Goal: Task Accomplishment & Management: Manage account settings

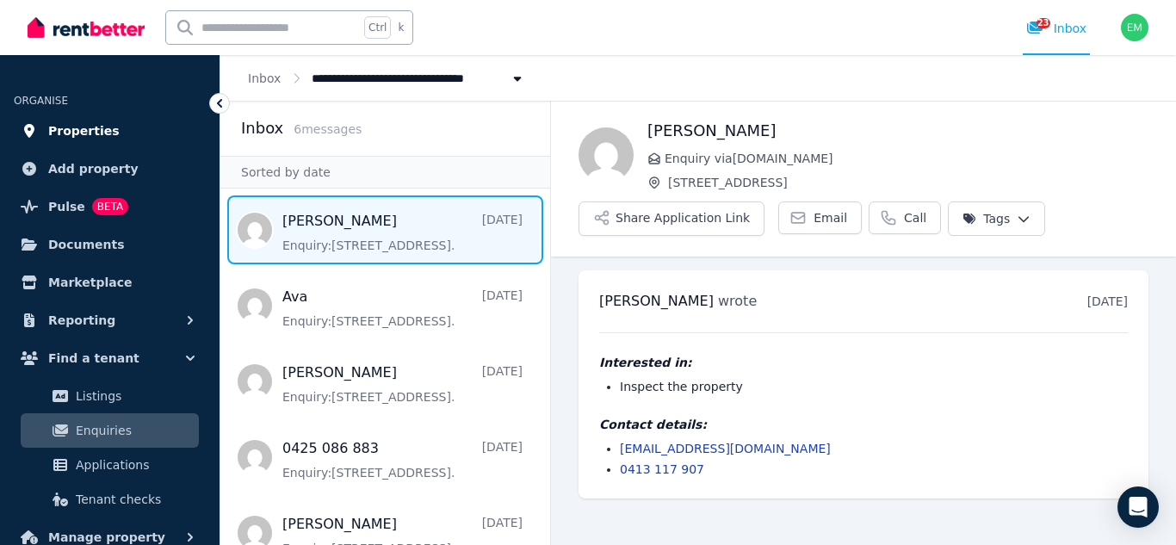
click at [94, 138] on span "Properties" at bounding box center [83, 131] width 71 height 21
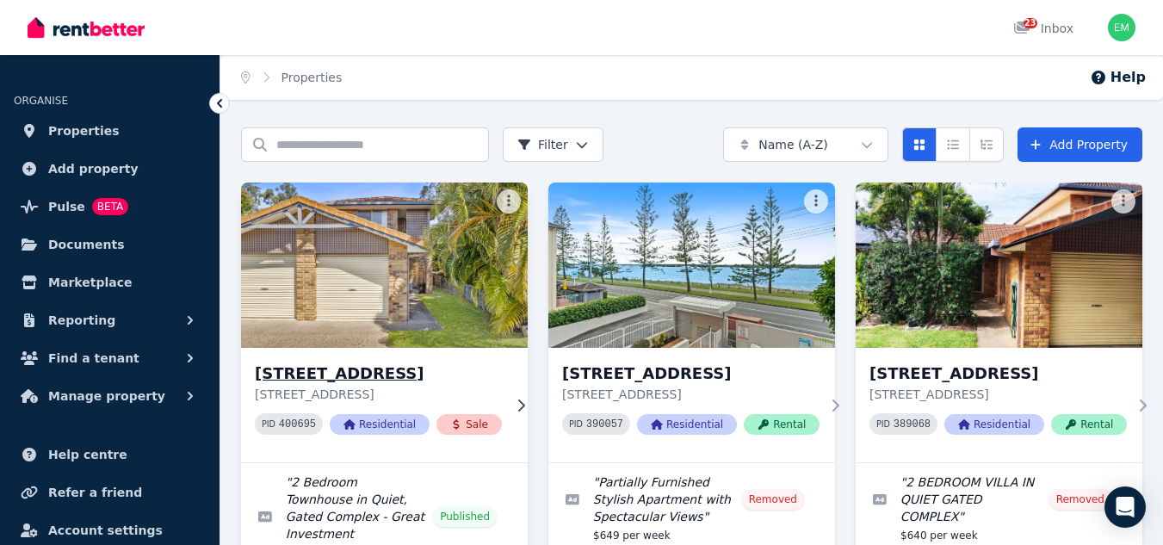
click at [412, 362] on h3 "[STREET_ADDRESS]" at bounding box center [378, 374] width 247 height 24
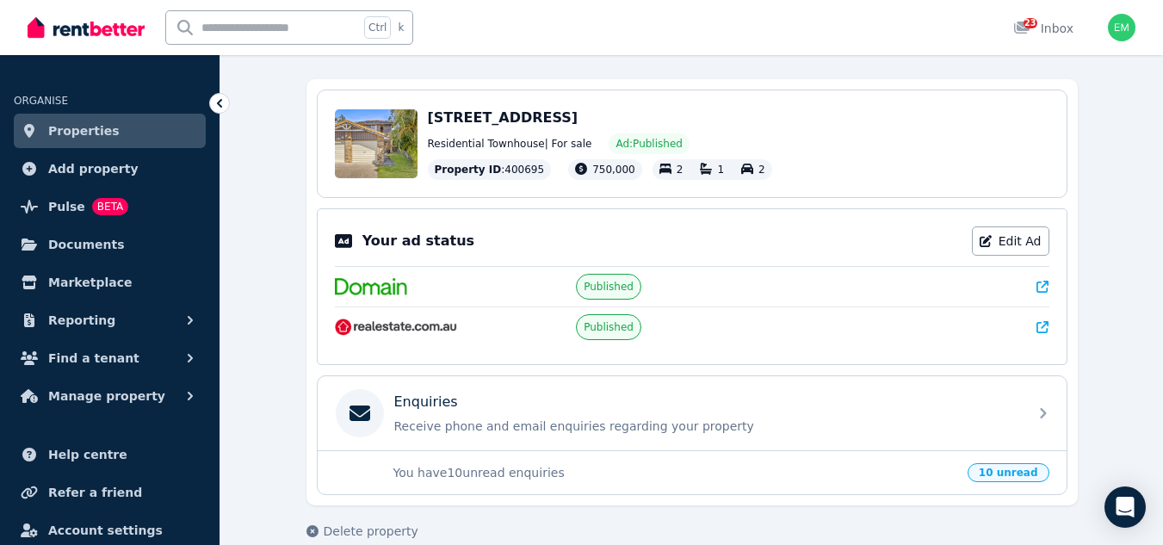
scroll to position [165, 0]
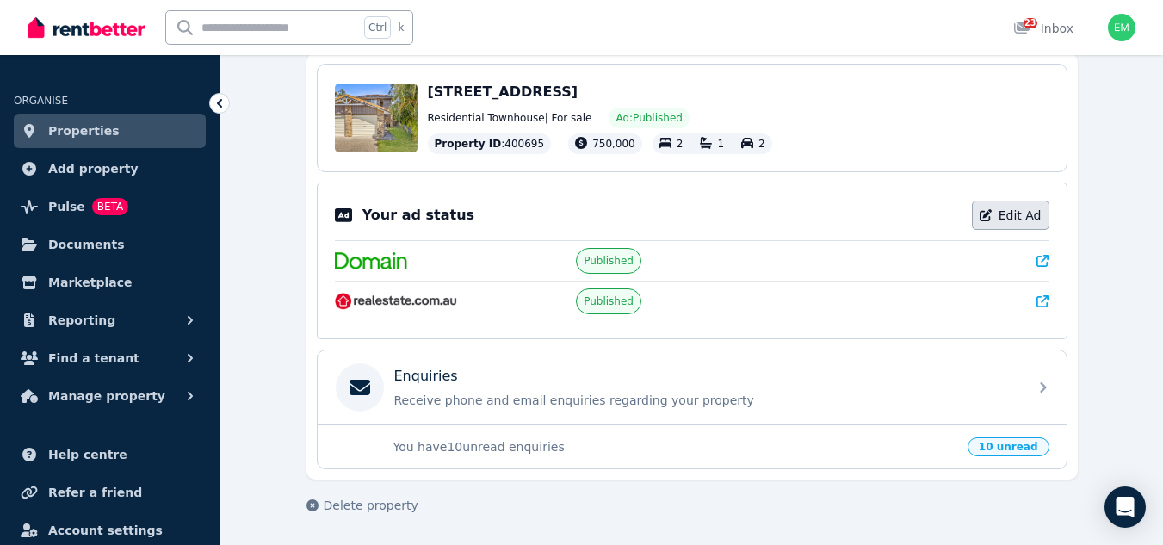
click at [978, 207] on link "Edit Ad" at bounding box center [1010, 215] width 77 height 29
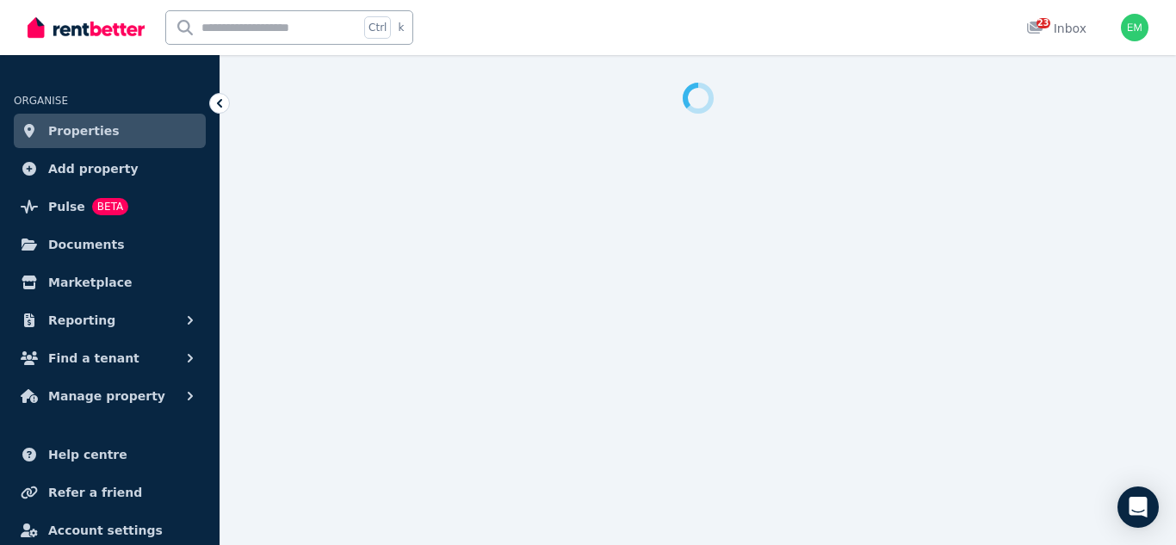
select select "**********"
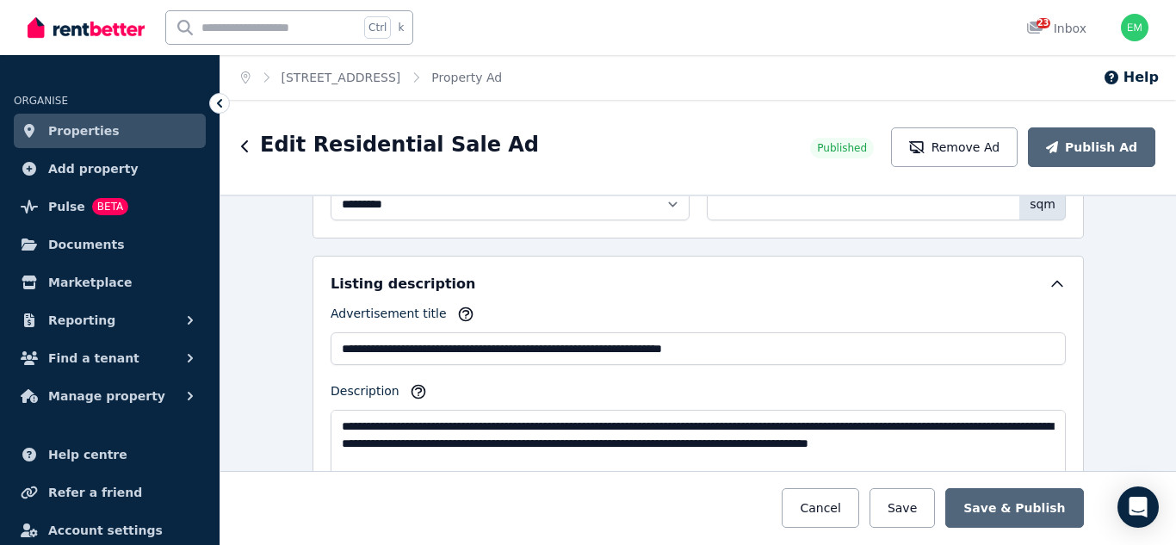
scroll to position [861, 0]
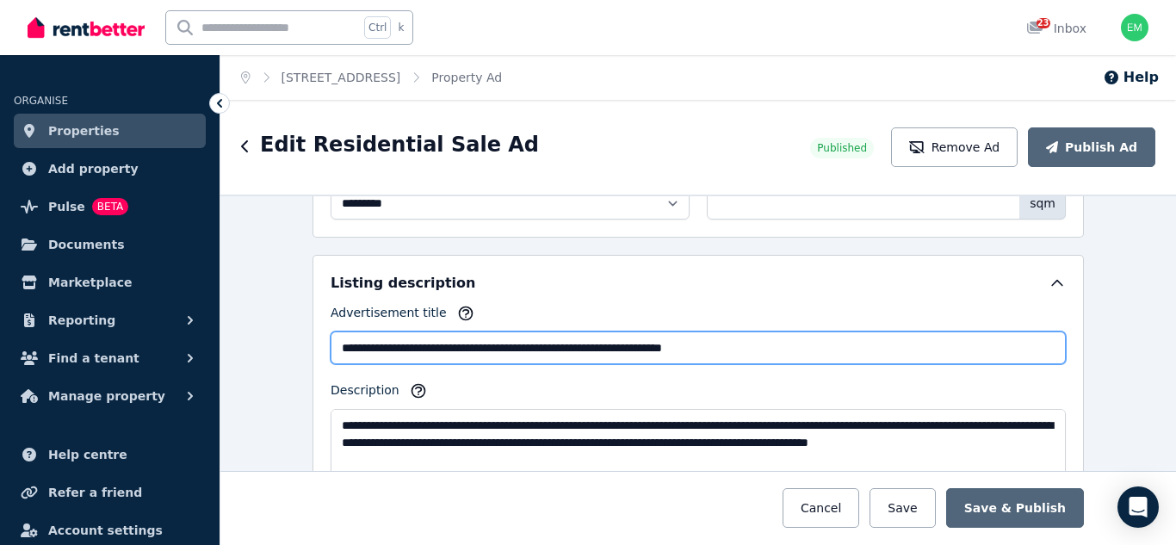
click at [331, 343] on input "**********" at bounding box center [698, 347] width 735 height 33
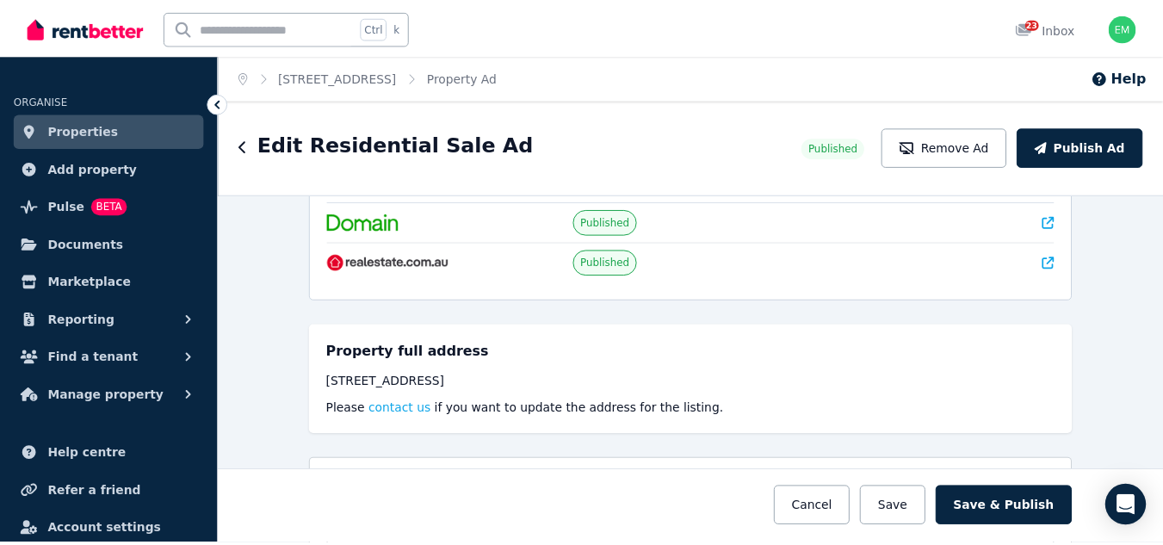
scroll to position [86, 0]
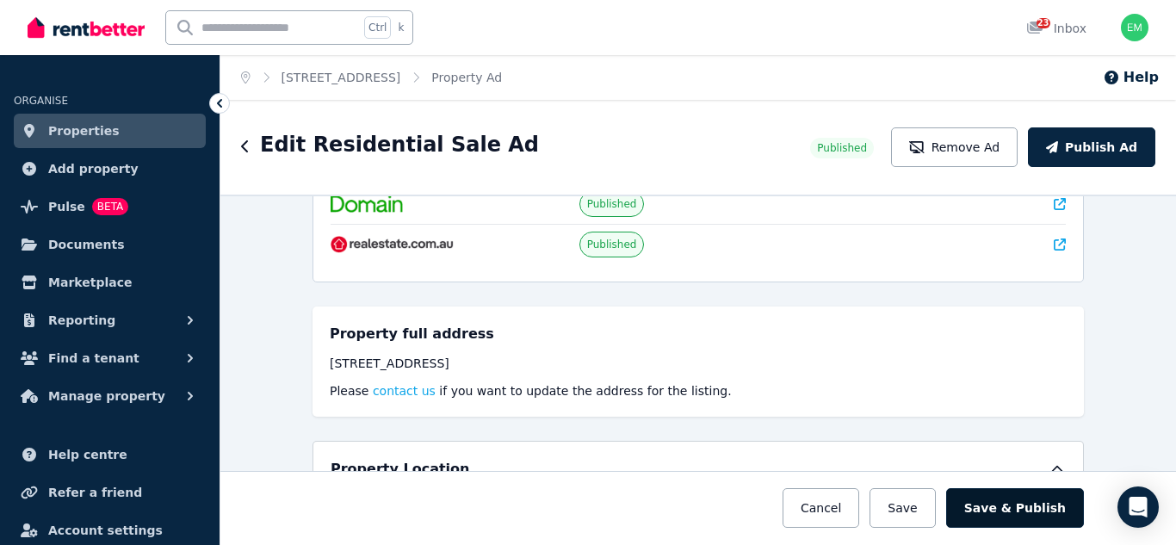
type input "**********"
click at [1022, 509] on button "Save & Publish" at bounding box center [1015, 508] width 138 height 40
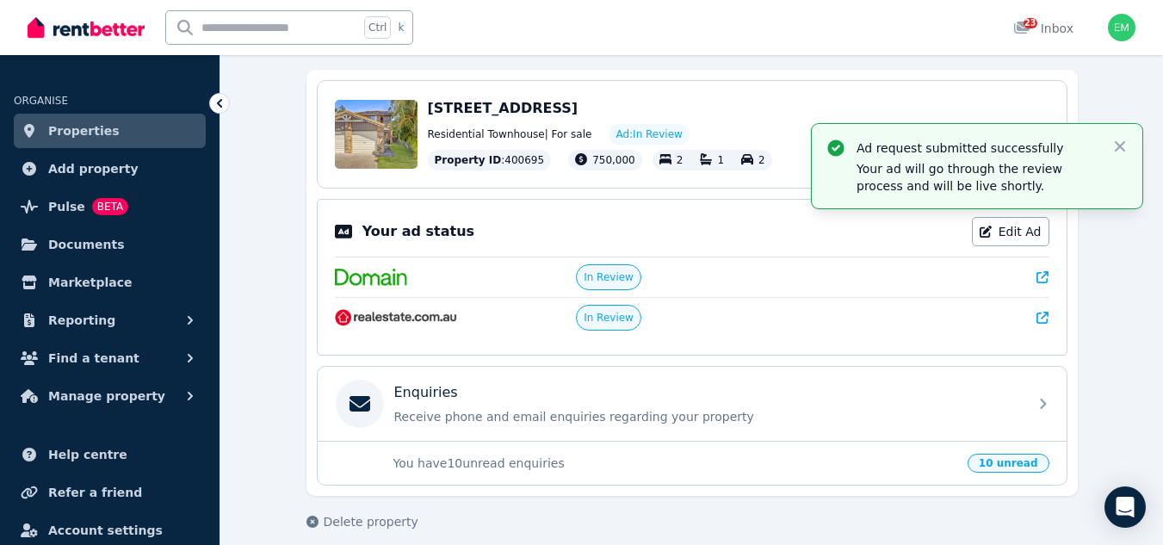
scroll to position [165, 0]
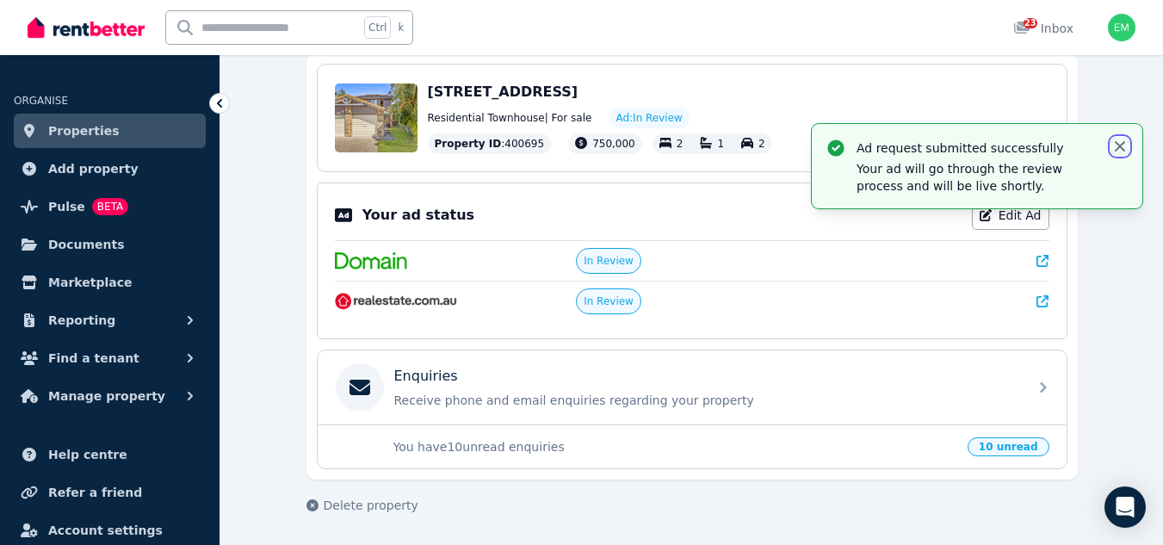
click at [1121, 152] on icon "button" at bounding box center [1119, 146] width 17 height 17
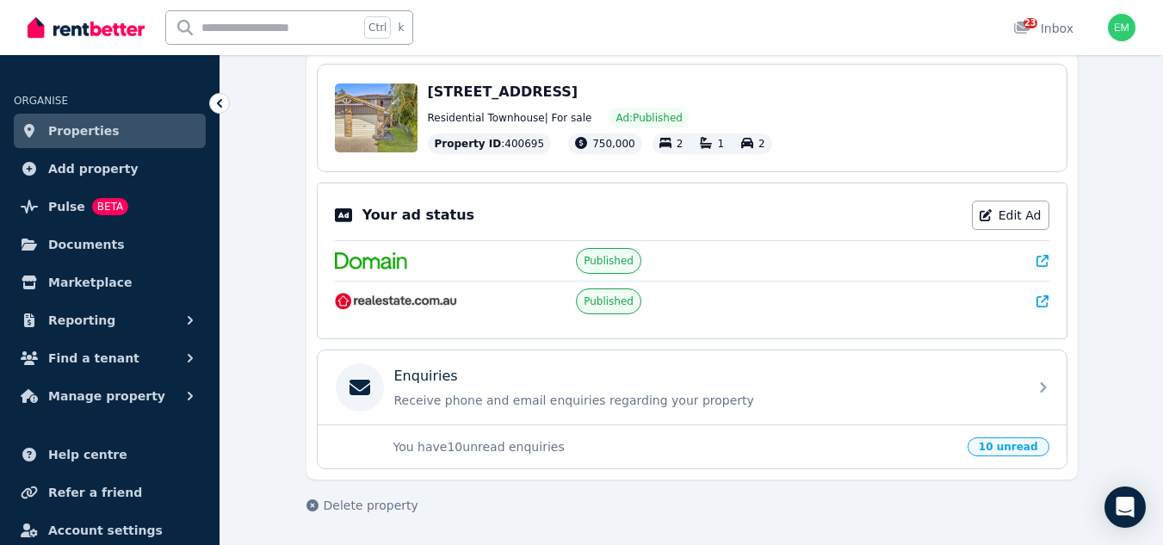
click at [529, 439] on p "You have 10 unread enquiries" at bounding box center [675, 446] width 564 height 17
click at [432, 447] on p "You have 10 unread enquiries" at bounding box center [675, 446] width 564 height 17
click at [1008, 454] on span "10 unread" at bounding box center [1009, 446] width 82 height 19
click at [1002, 445] on span "10 unread" at bounding box center [1009, 446] width 82 height 19
click at [864, 444] on p "You have 10 unread enquiries" at bounding box center [675, 446] width 564 height 17
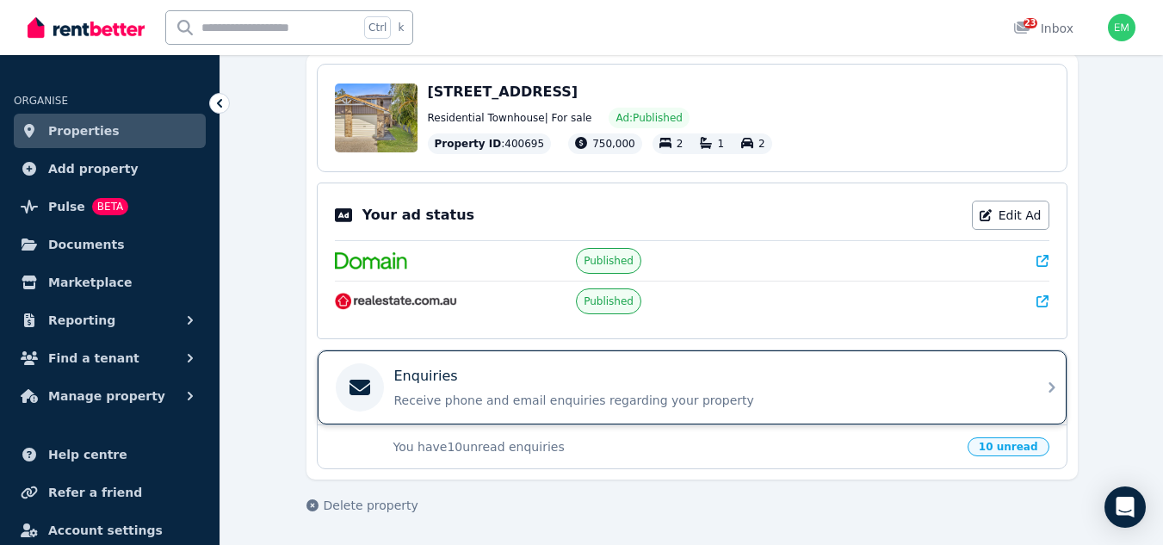
click at [857, 405] on p "Receive phone and email enquiries regarding your property" at bounding box center [705, 400] width 623 height 17
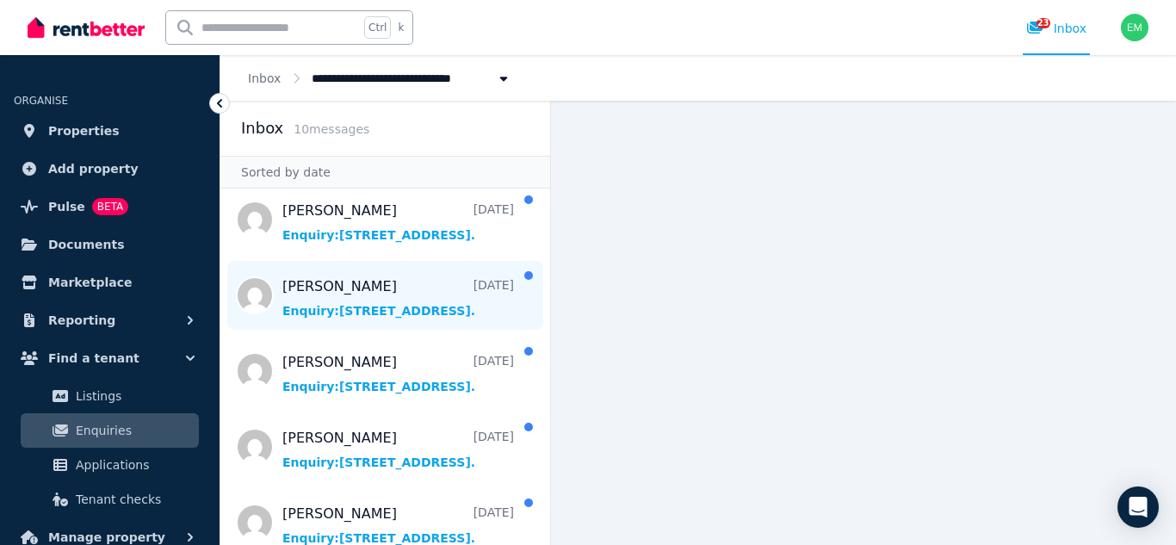
scroll to position [172, 0]
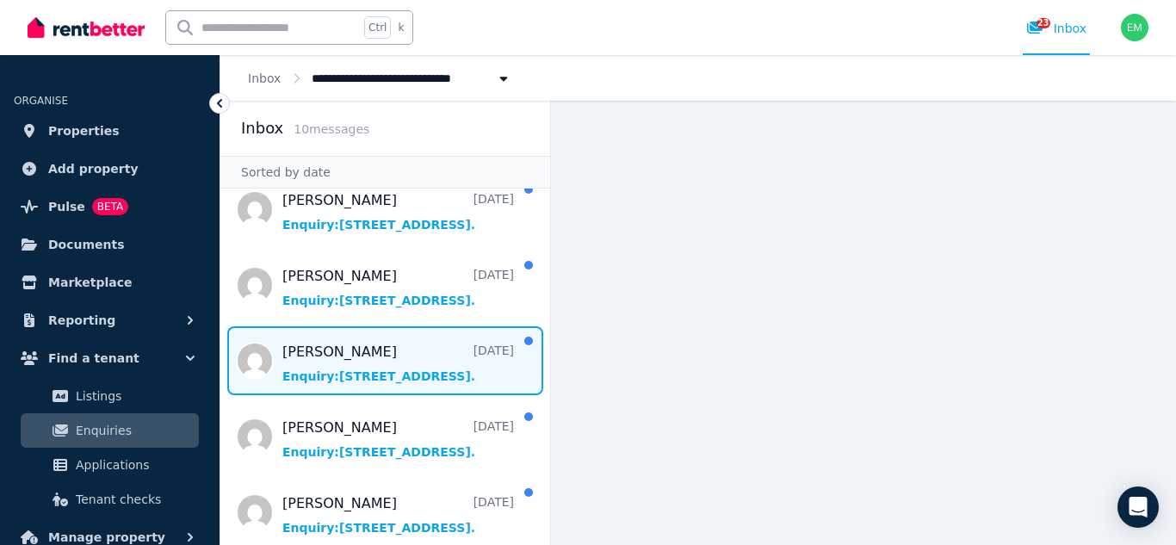
click at [371, 379] on span "Message list" at bounding box center [385, 360] width 330 height 69
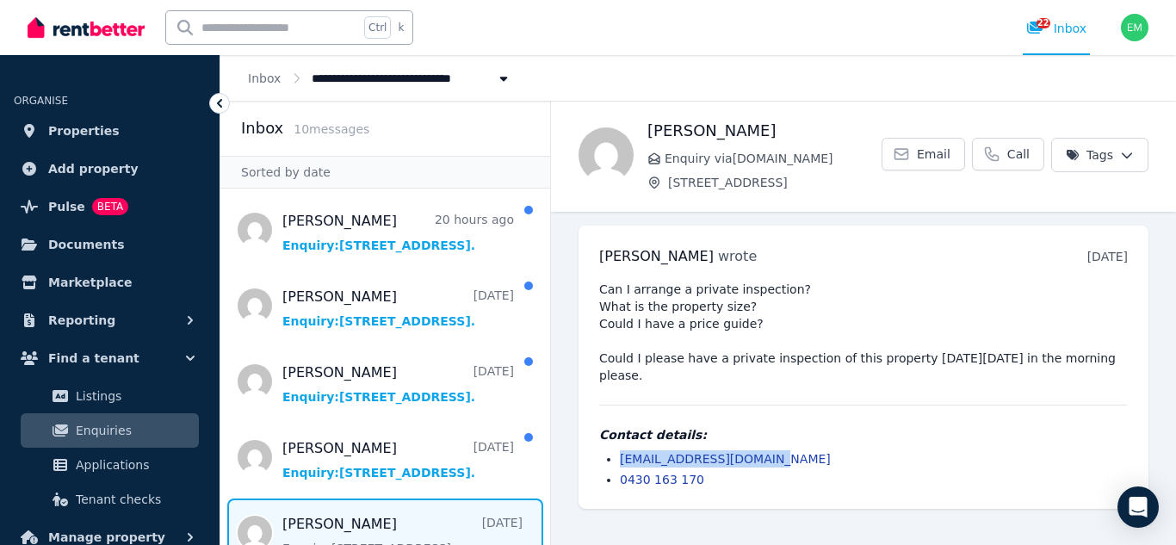
drag, startPoint x: 773, startPoint y: 458, endPoint x: 621, endPoint y: 455, distance: 152.4
click at [621, 455] on li "[EMAIL_ADDRESS][DOMAIN_NAME]" at bounding box center [874, 458] width 508 height 17
copy link "[EMAIL_ADDRESS][DOMAIN_NAME]"
